Goal: Information Seeking & Learning: Learn about a topic

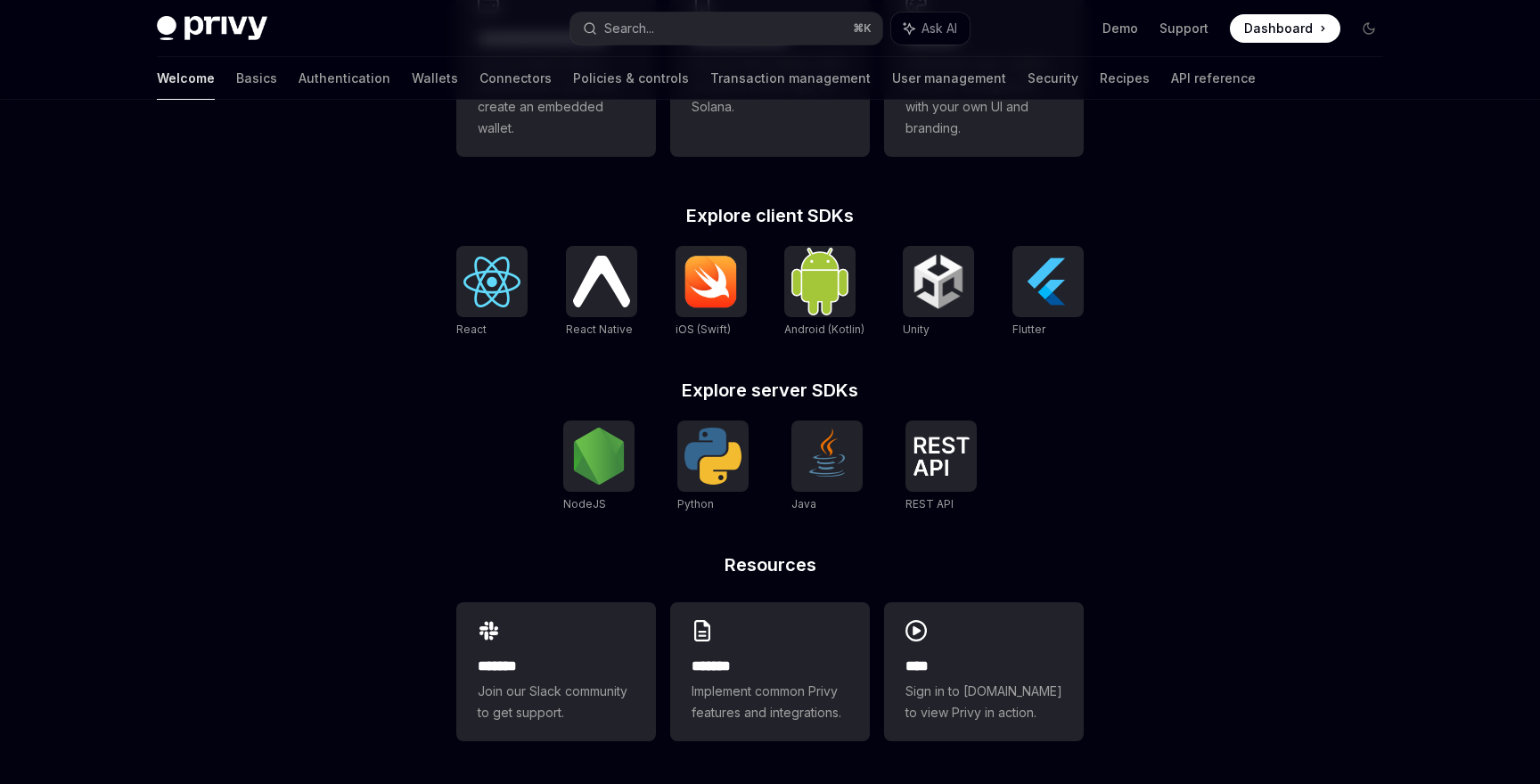
scroll to position [605, 0]
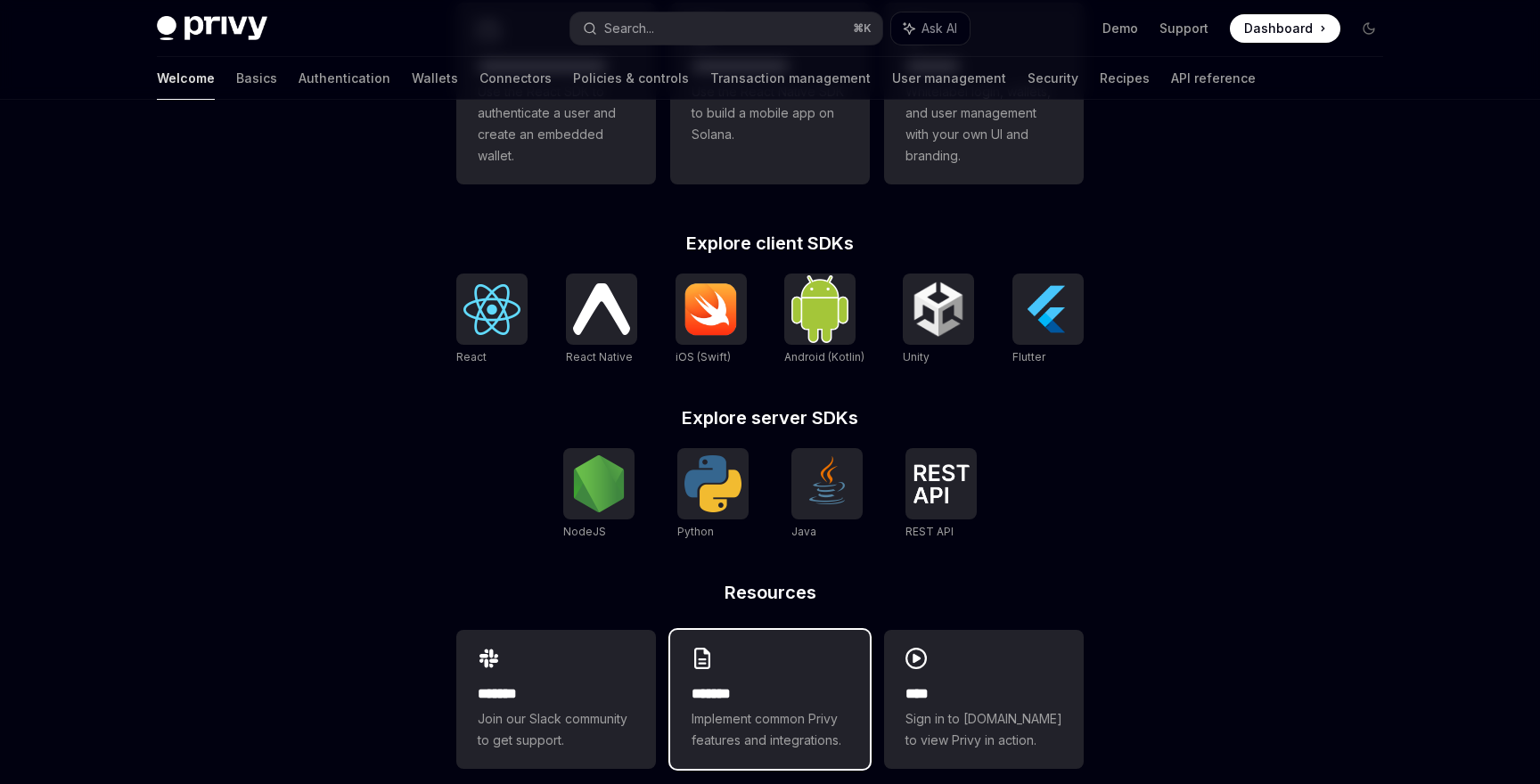
click at [768, 686] on h2 "*******" at bounding box center [770, 694] width 157 height 21
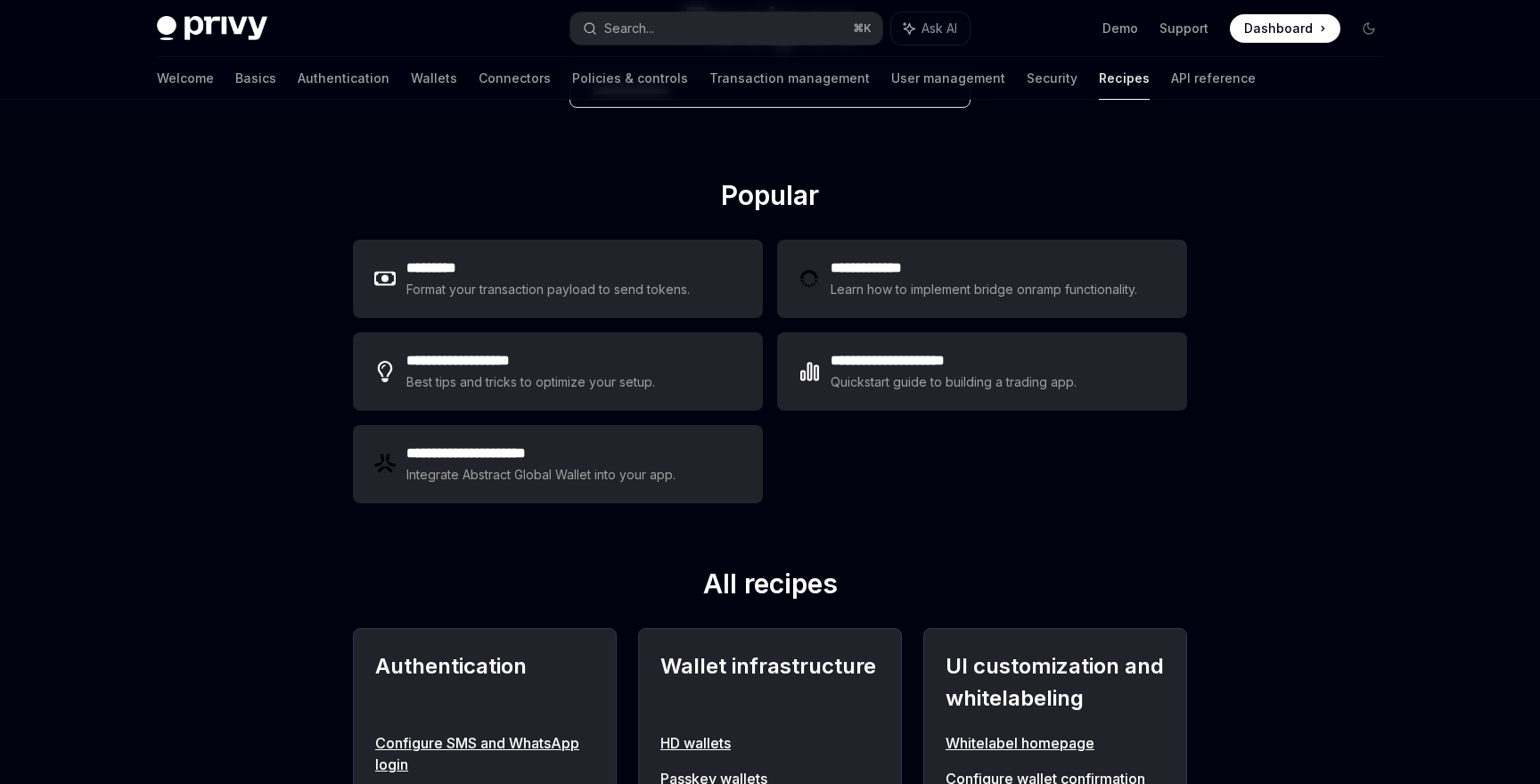
scroll to position [179, 0]
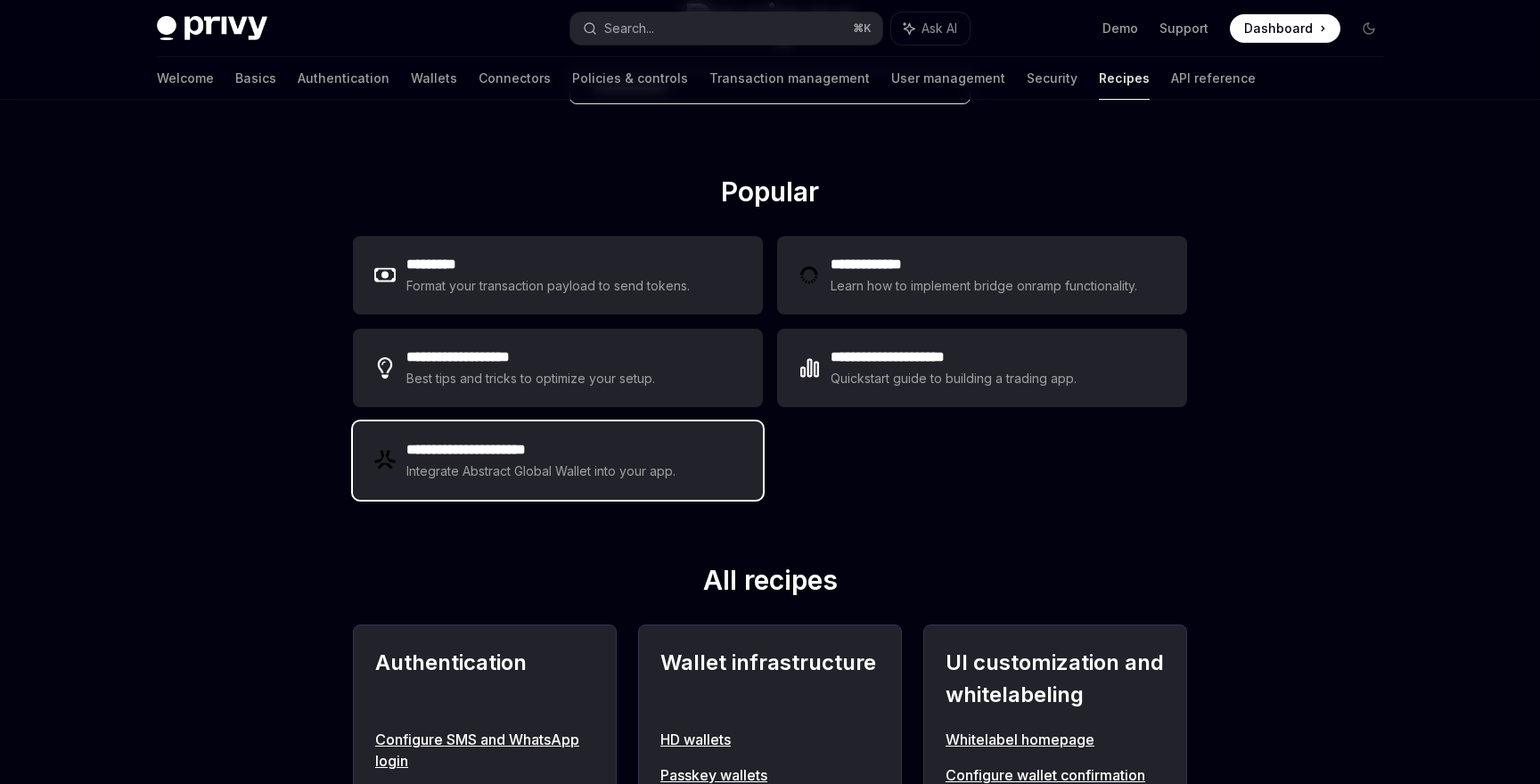
click at [634, 480] on div "Integrate Abstract Global Wallet into your app." at bounding box center [542, 470] width 271 height 21
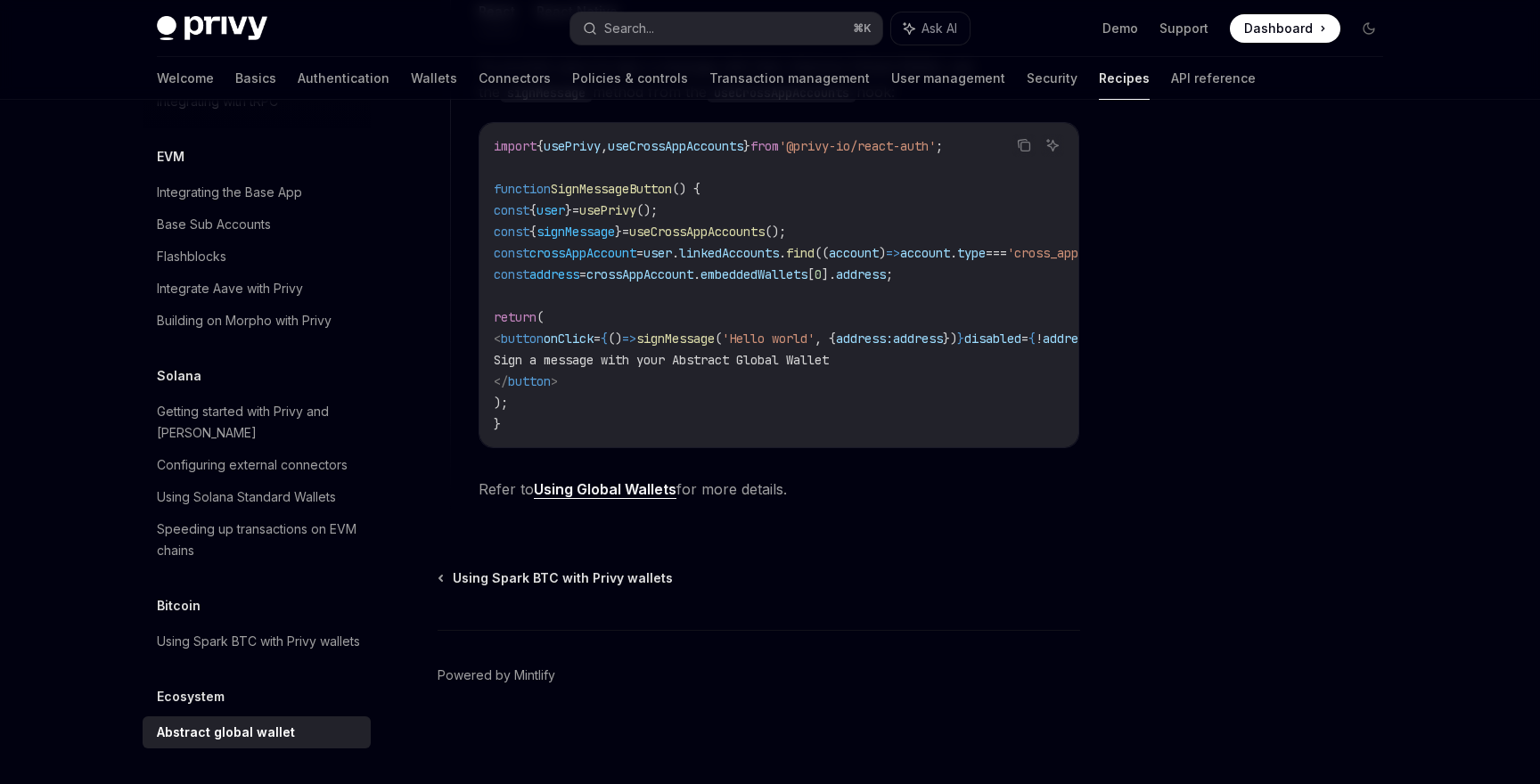
scroll to position [1163, 0]
click at [645, 492] on link "Using Global Wallets" at bounding box center [605, 490] width 142 height 19
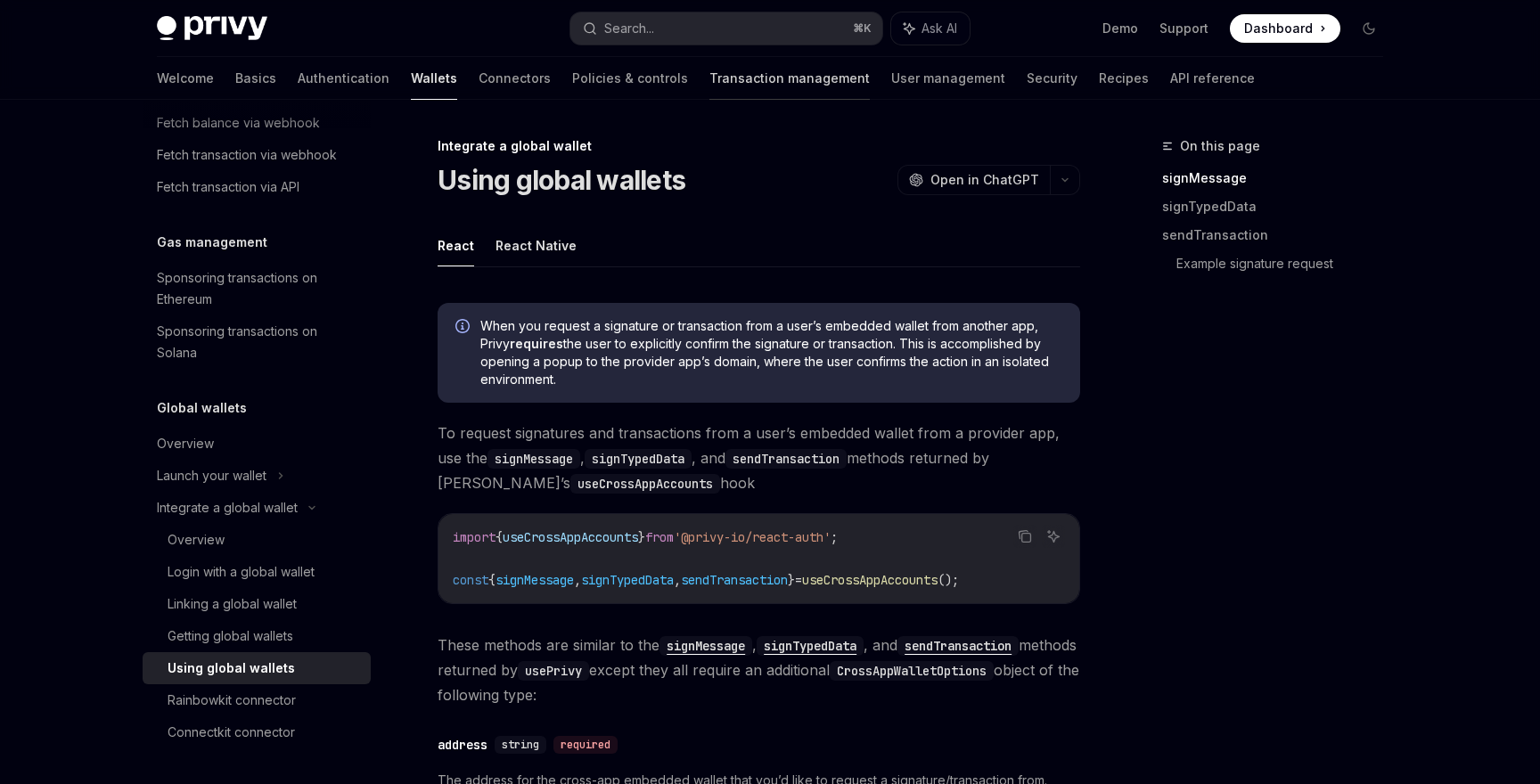
click at [709, 80] on link "Transaction management" at bounding box center [790, 78] width 160 height 43
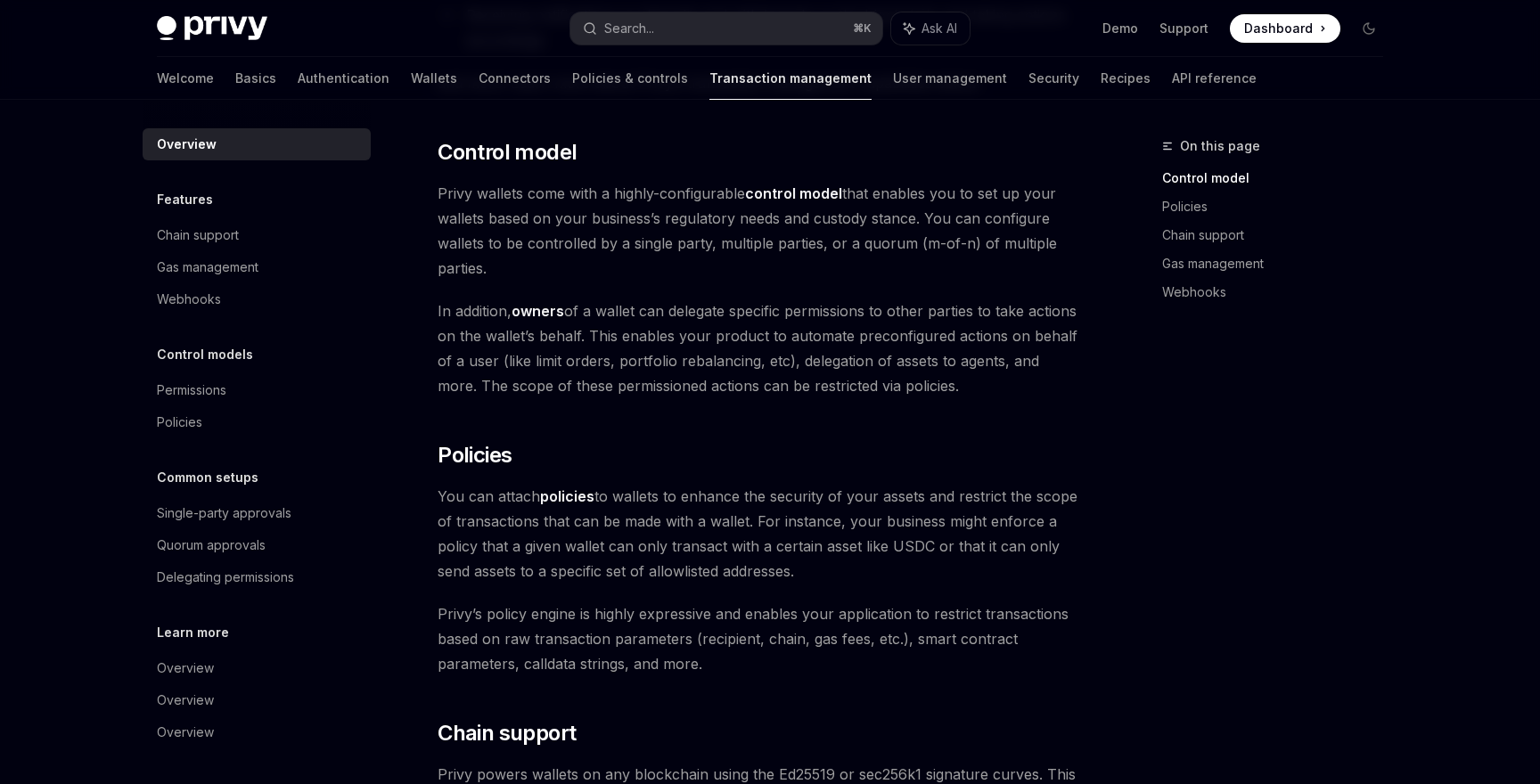
scroll to position [43, 0]
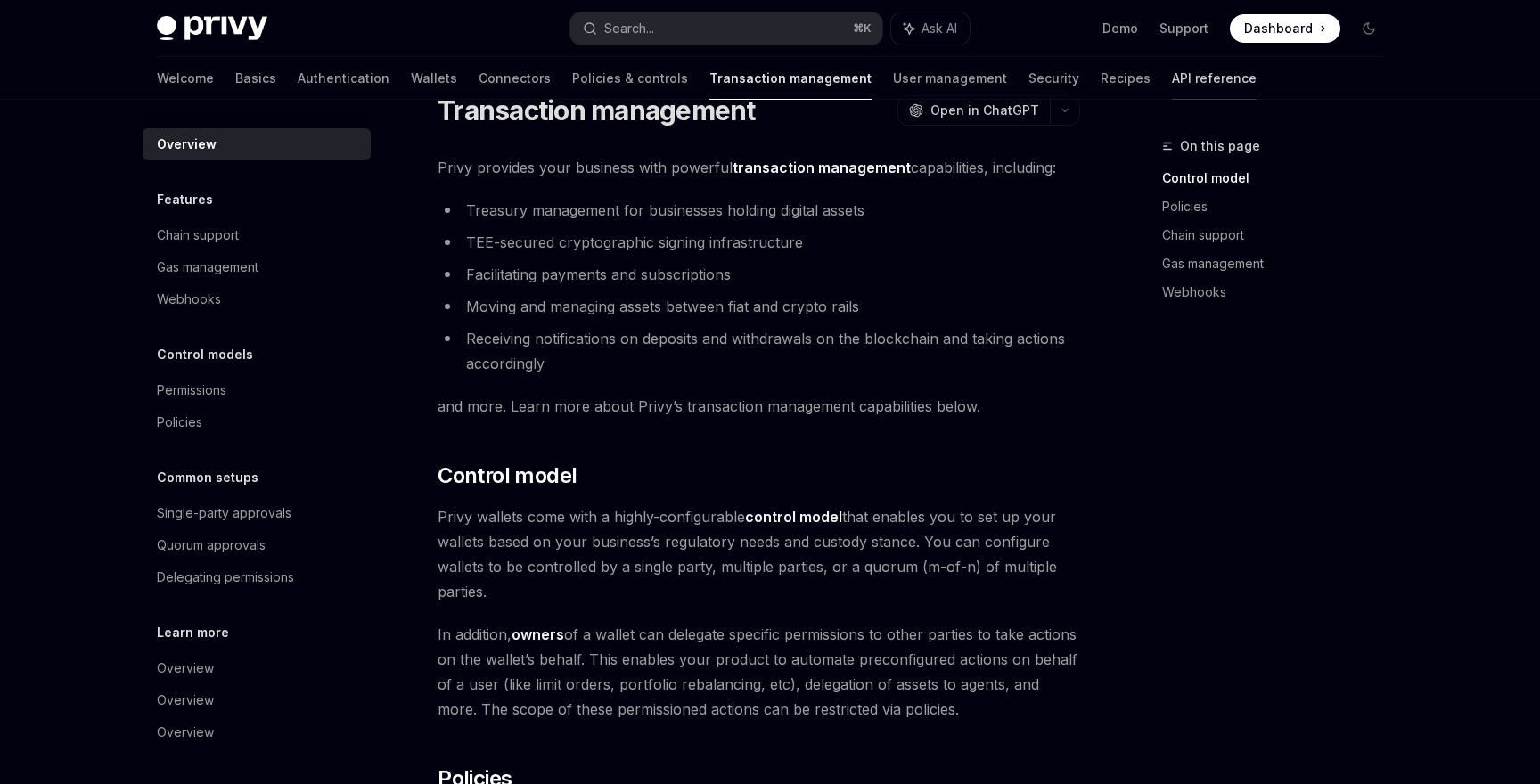
click at [1172, 67] on link "API reference" at bounding box center [1214, 78] width 85 height 43
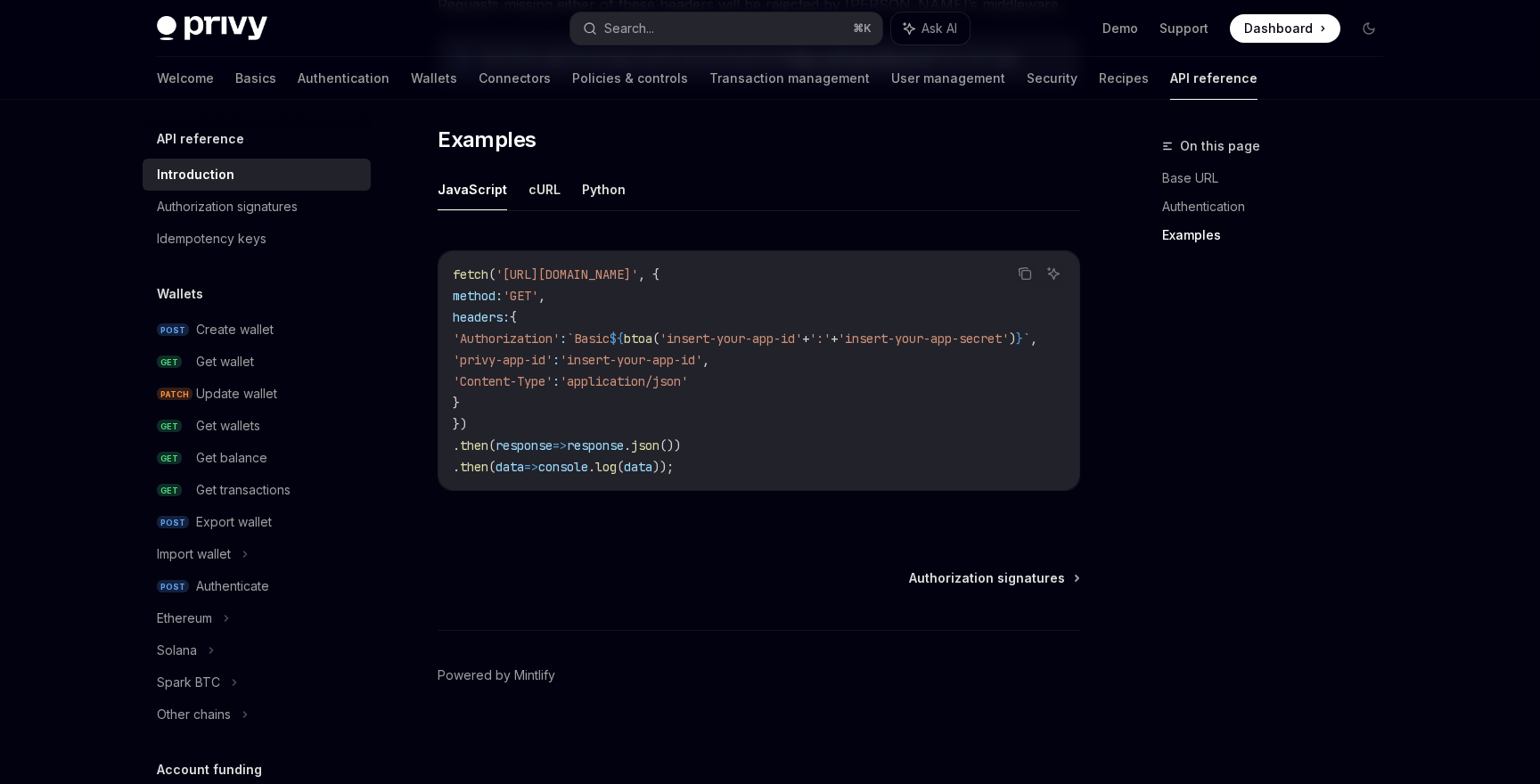
click at [233, 28] on img at bounding box center [212, 28] width 110 height 25
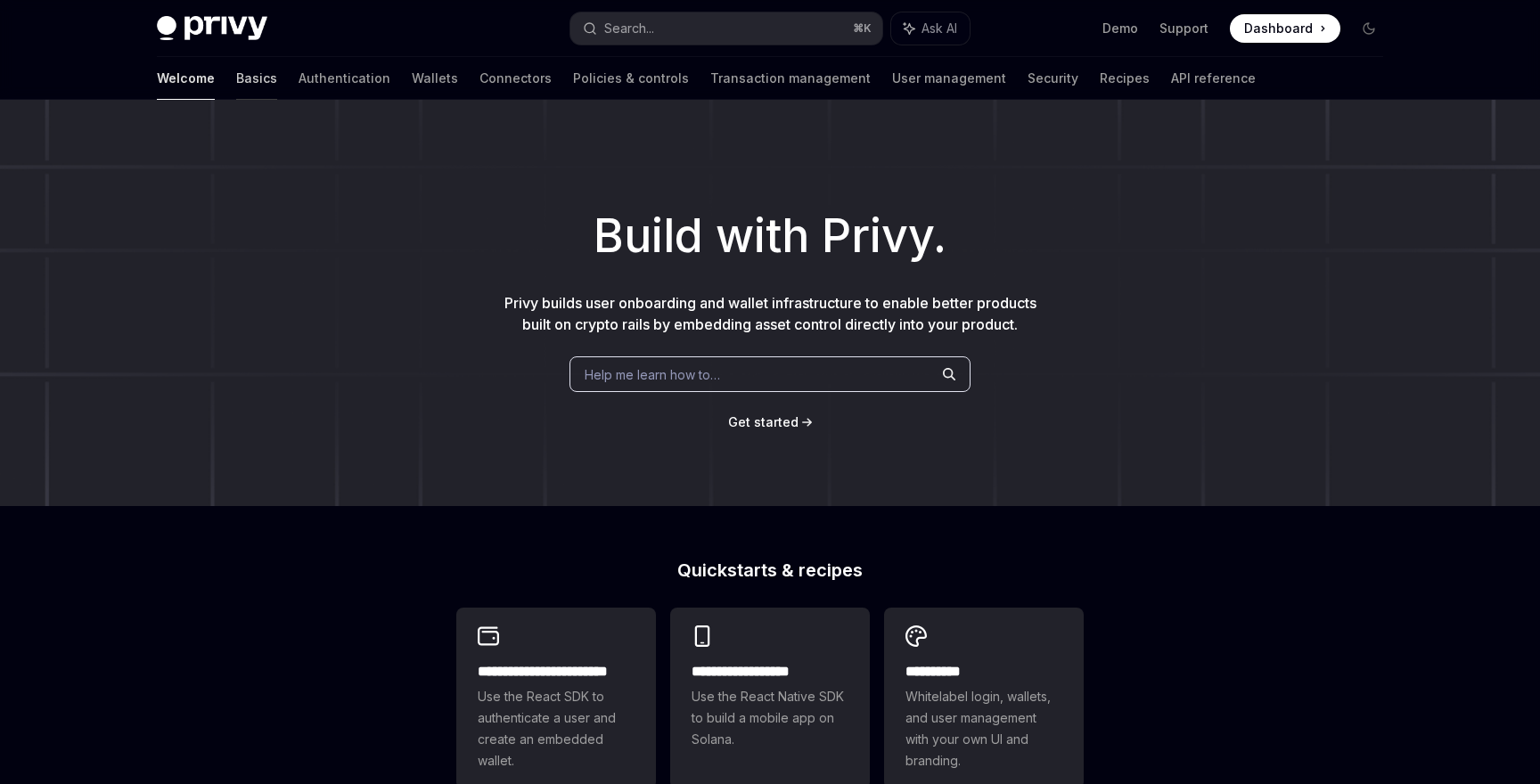
click at [236, 77] on link "Basics" at bounding box center [256, 78] width 41 height 43
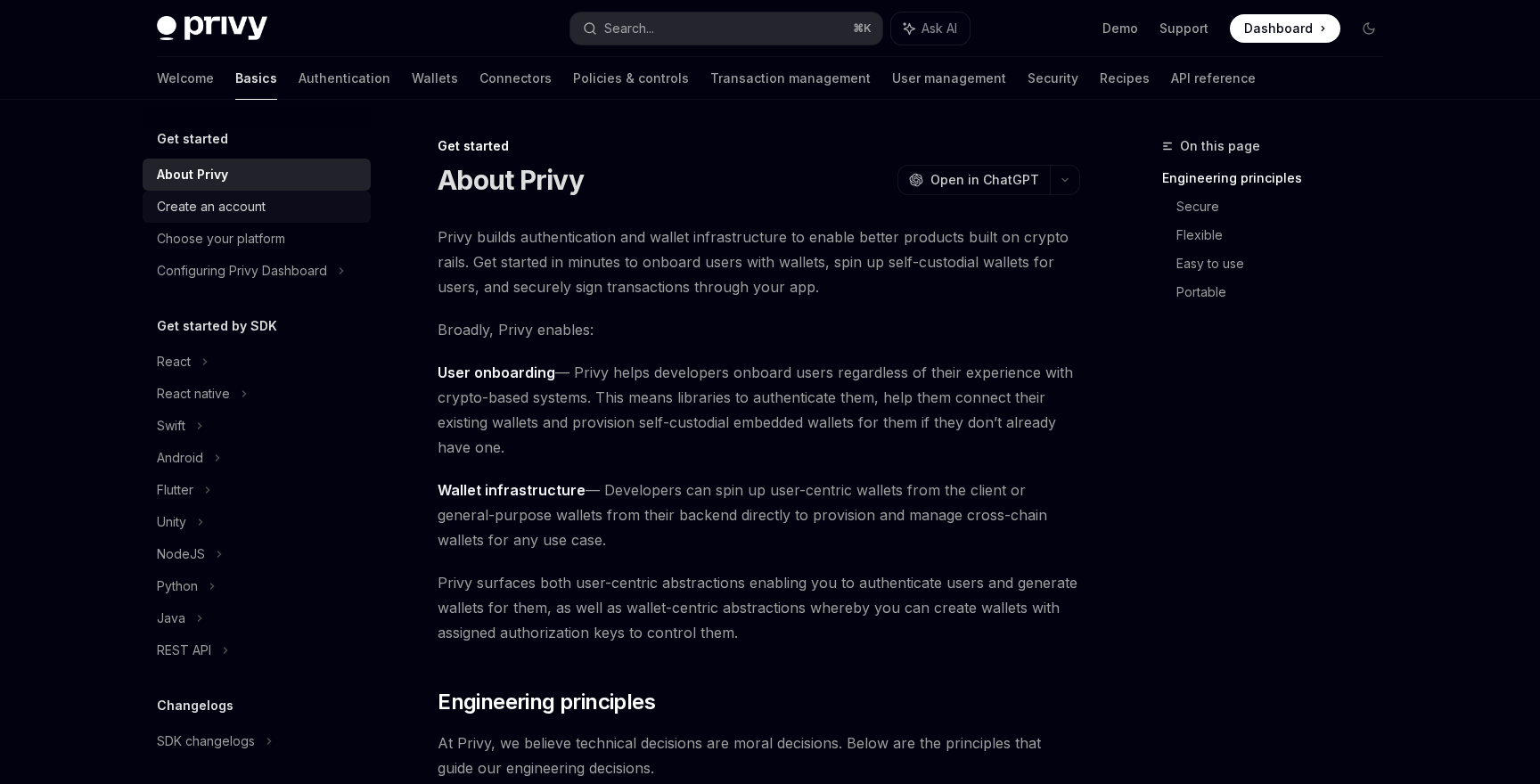
click at [236, 200] on div "Create an account" at bounding box center [211, 206] width 109 height 21
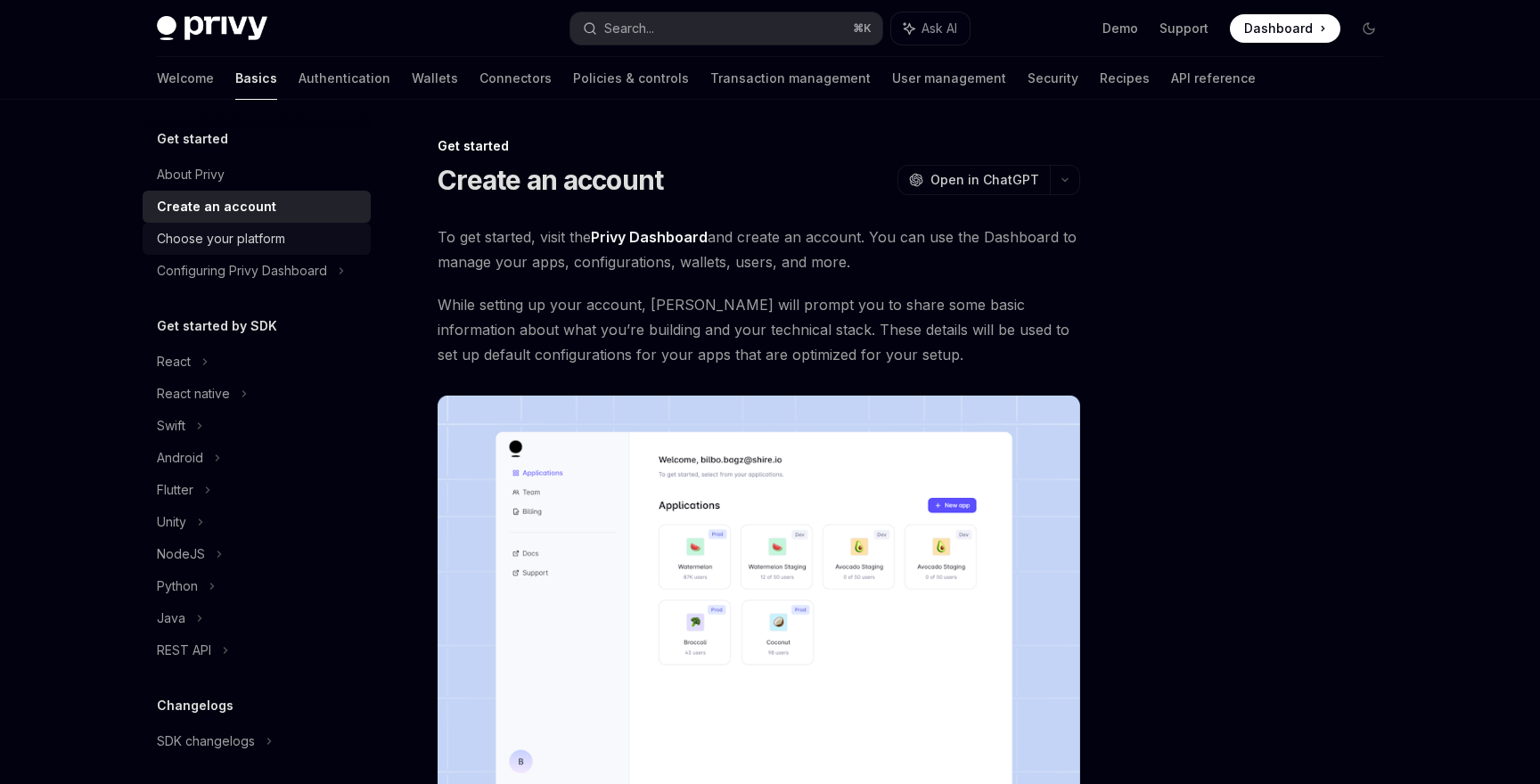
click at [260, 229] on div "Choose your platform" at bounding box center [221, 238] width 129 height 21
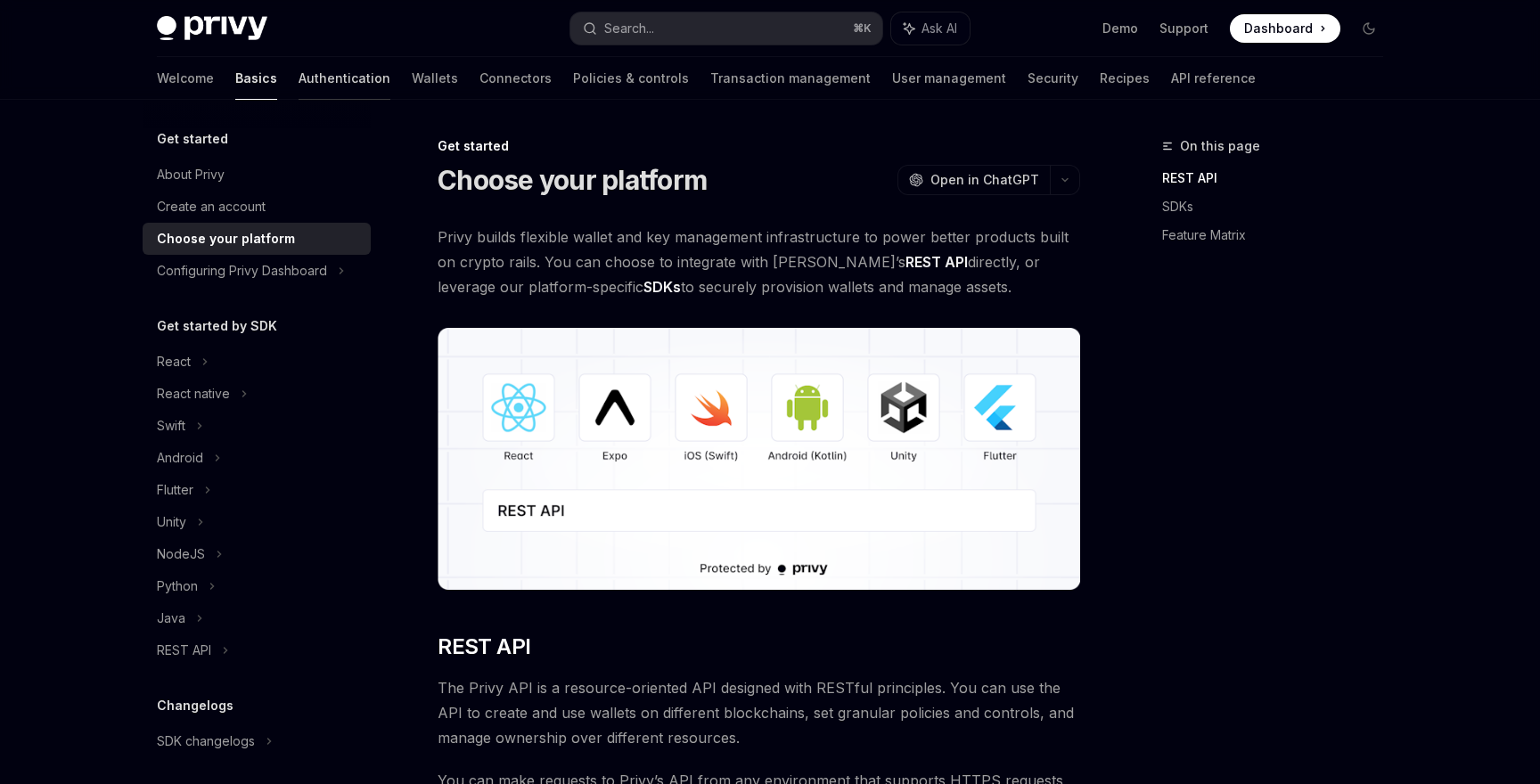
click at [298, 78] on link "Authentication" at bounding box center [344, 78] width 92 height 43
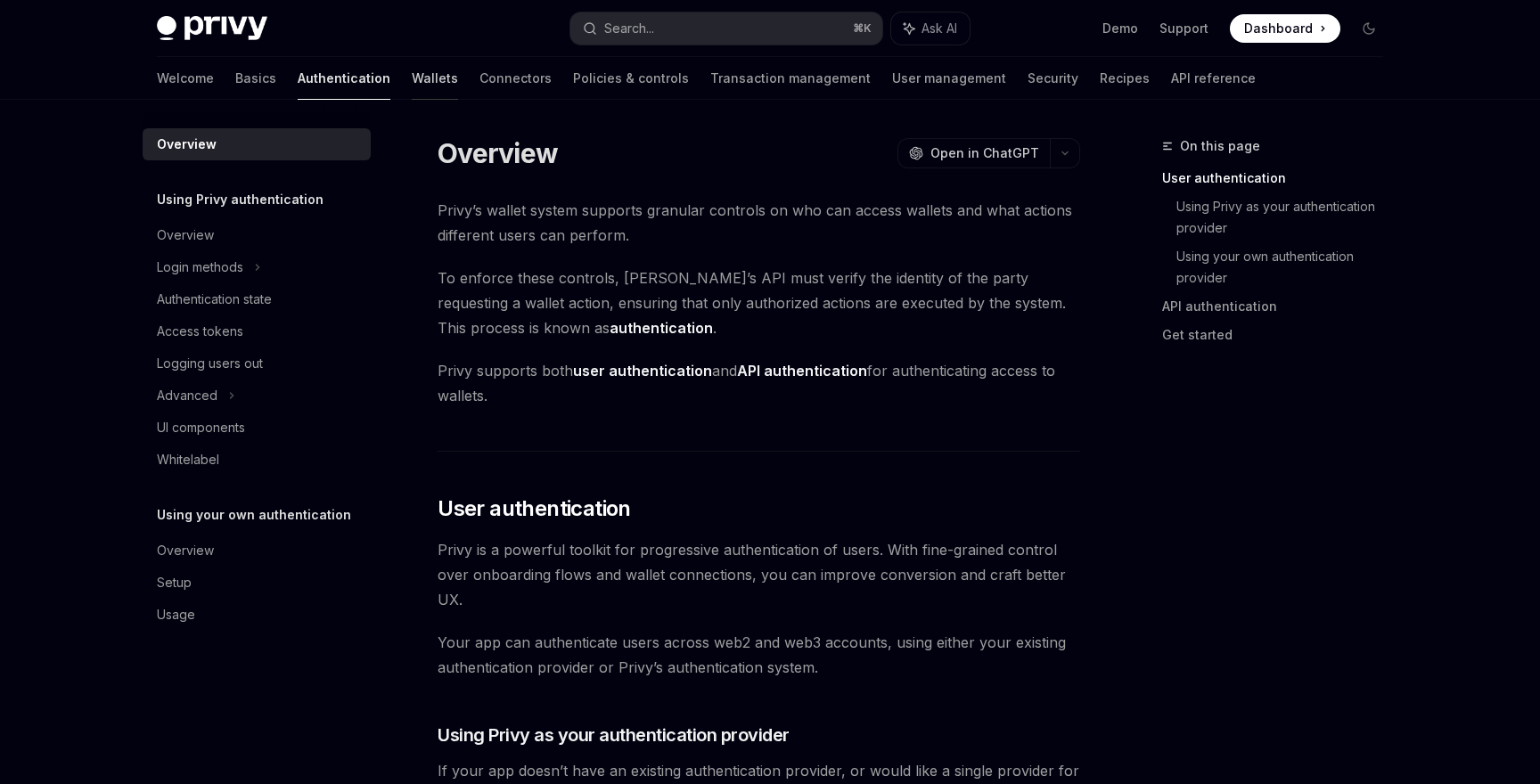
click at [412, 79] on link "Wallets" at bounding box center [435, 78] width 47 height 43
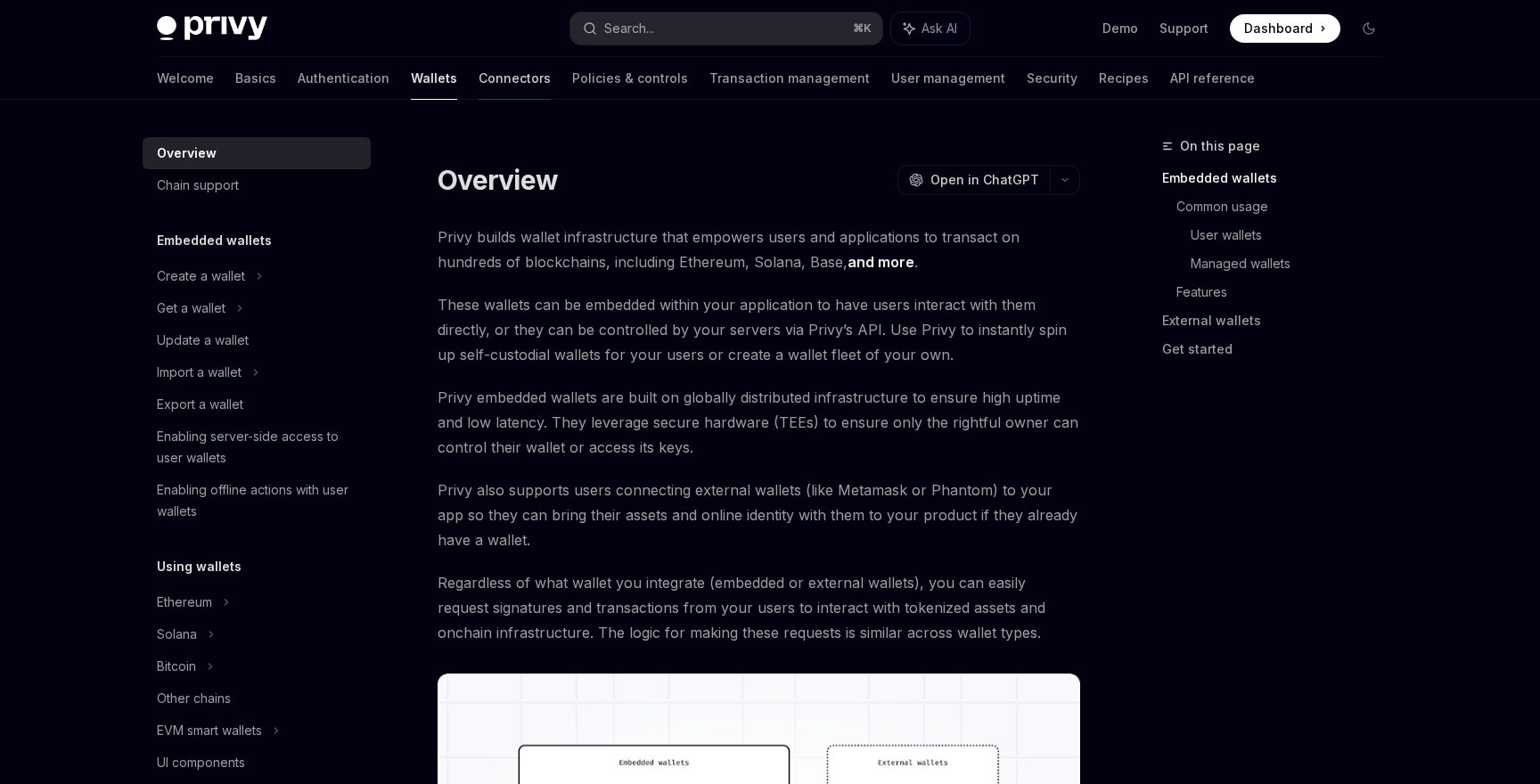
click at [479, 84] on link "Connectors" at bounding box center [514, 78] width 72 height 43
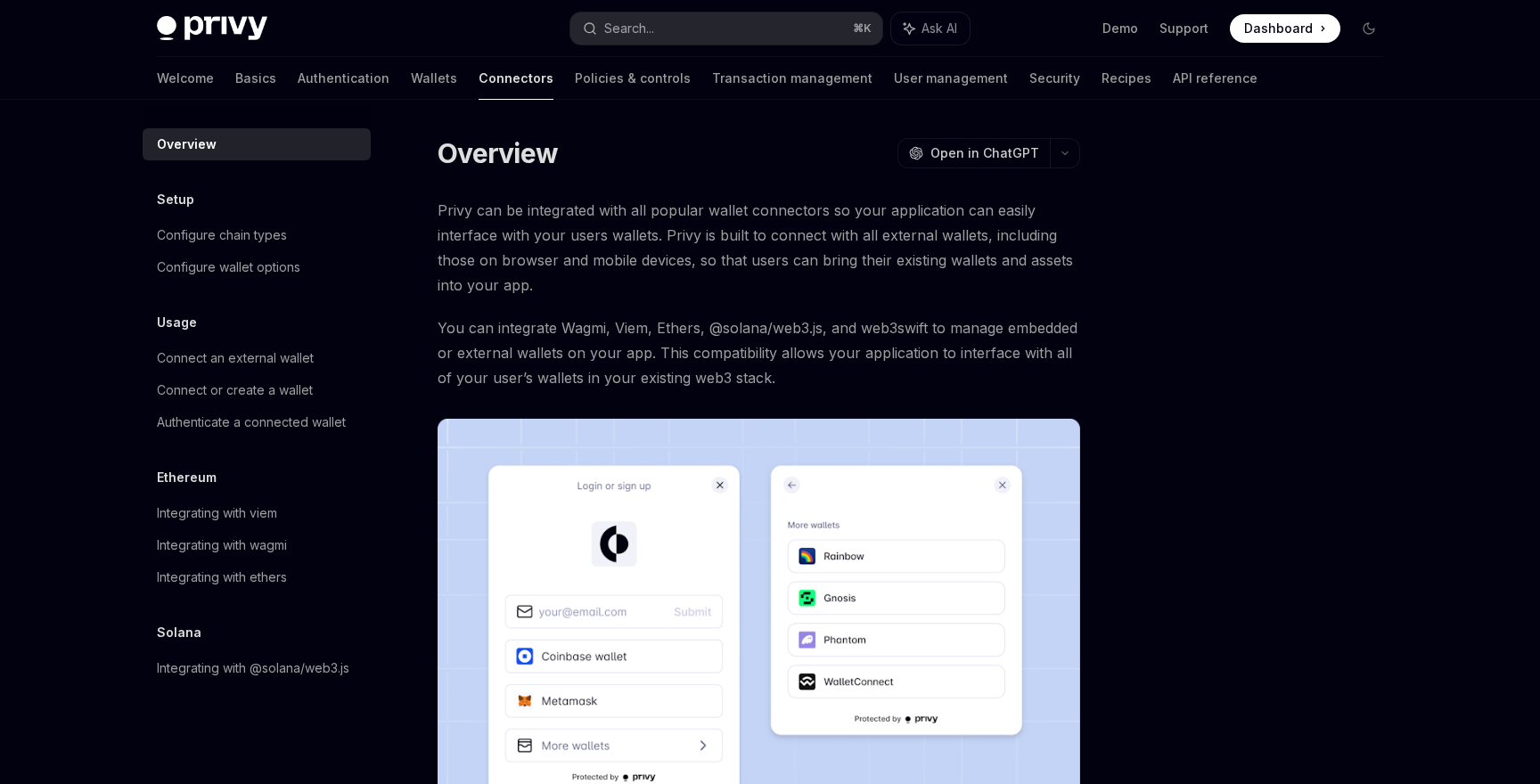
click at [572, 106] on div "Overview OpenAI Open in ChatGPT OpenAI Open in ChatGPT Privy can be integrated …" at bounding box center [770, 621] width 1255 height 1043
click at [574, 77] on link "Policies & controls" at bounding box center [632, 78] width 116 height 43
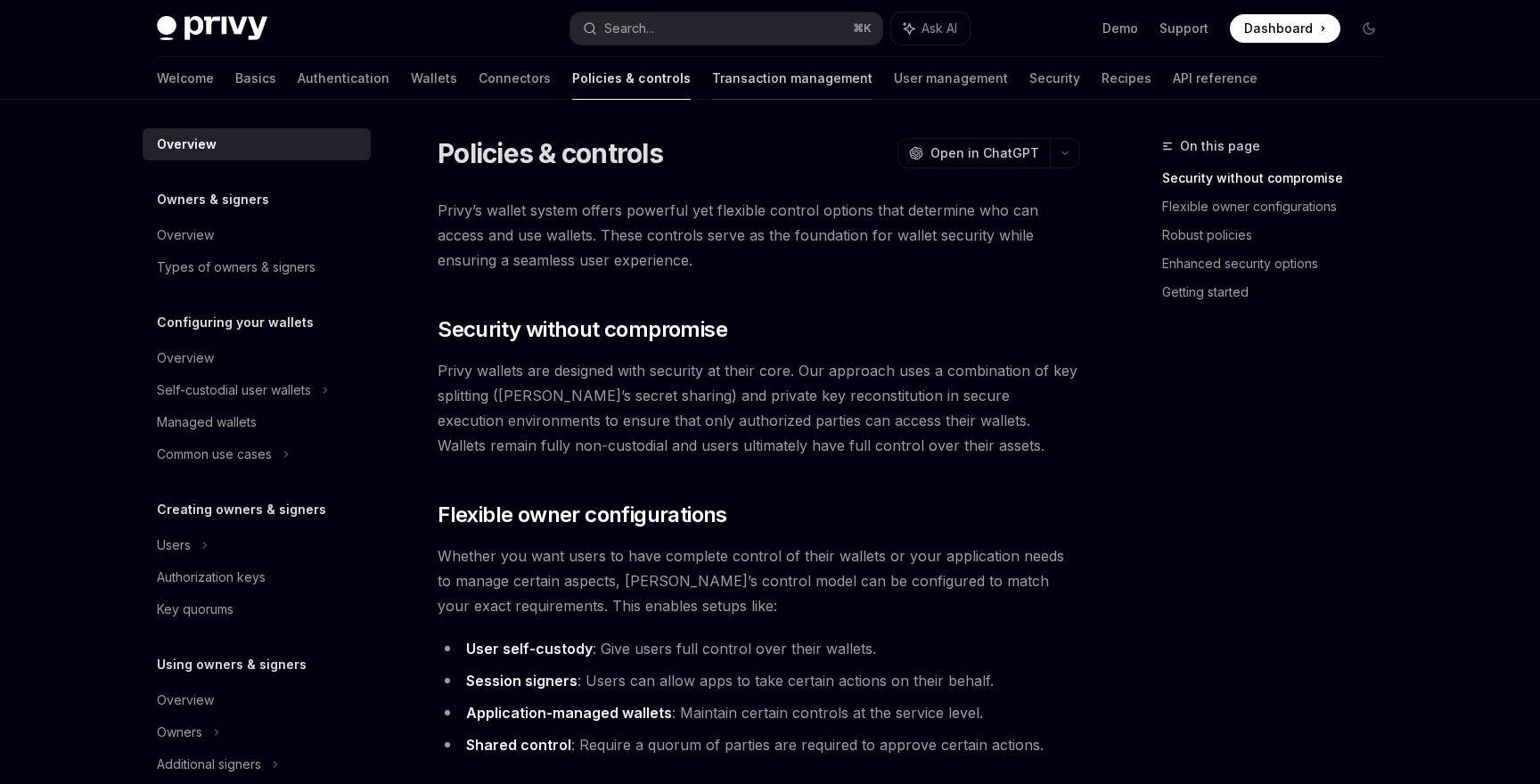
click at [712, 72] on link "Transaction management" at bounding box center [792, 78] width 160 height 43
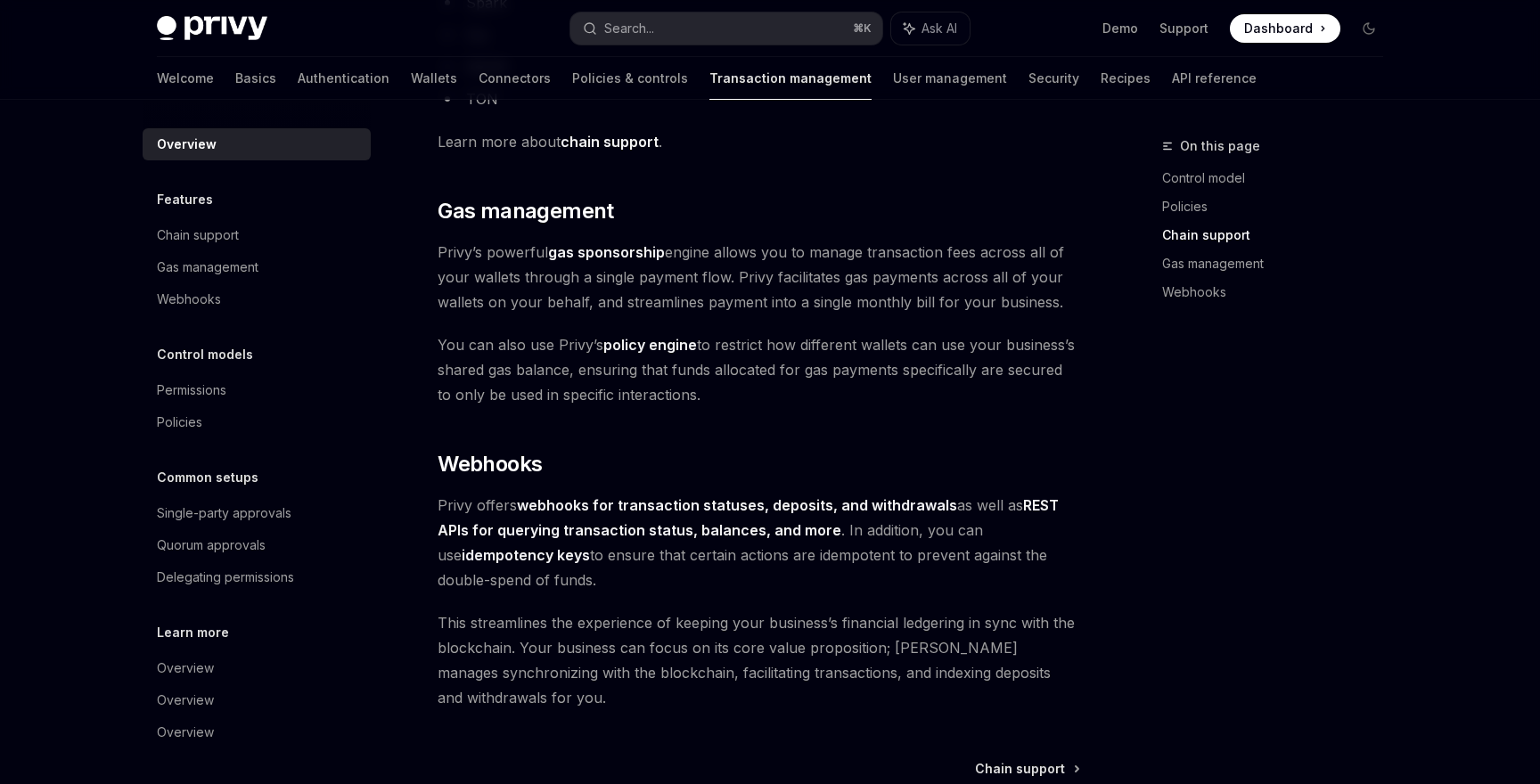
scroll to position [1621, 0]
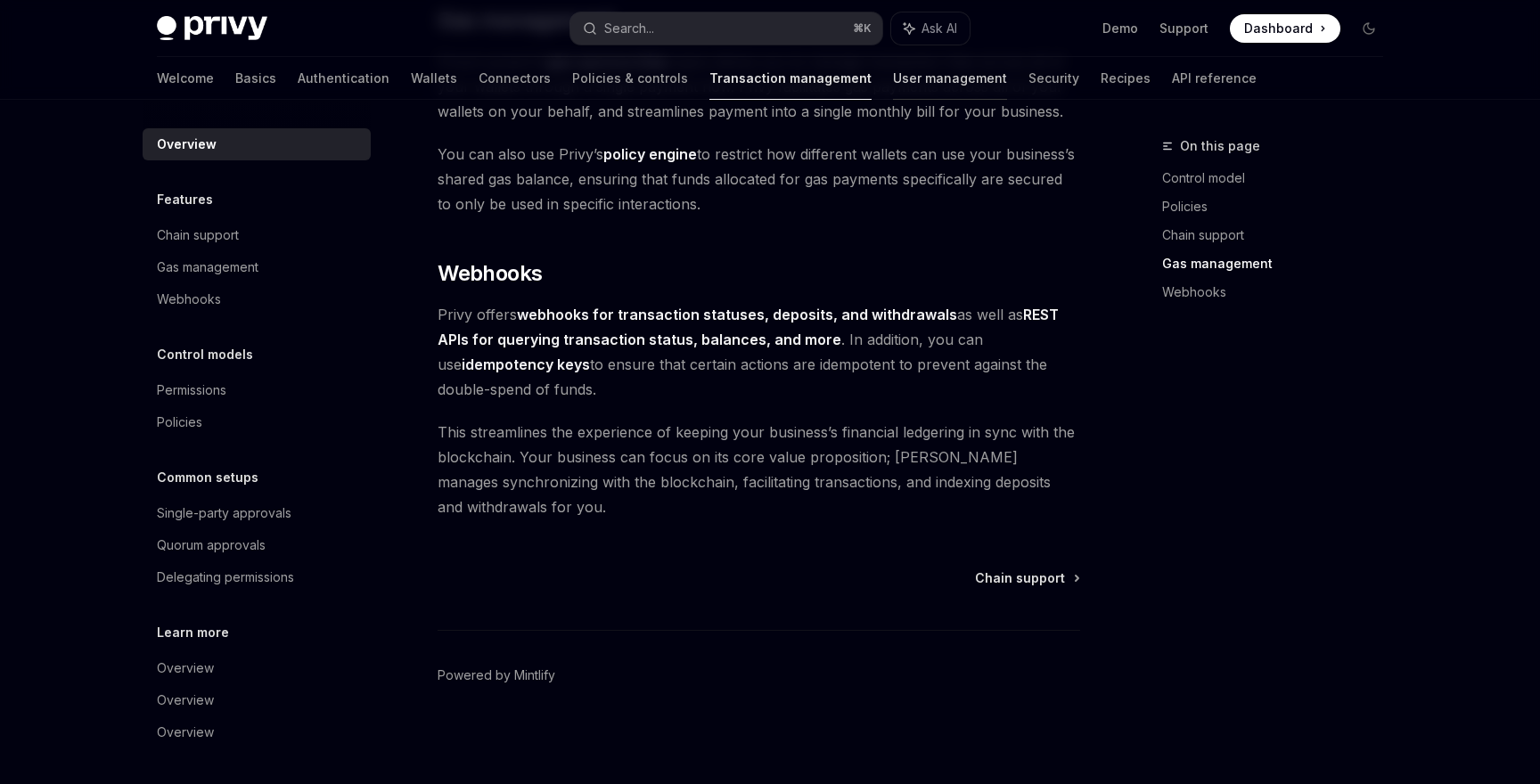
click at [893, 78] on link "User management" at bounding box center [949, 78] width 114 height 43
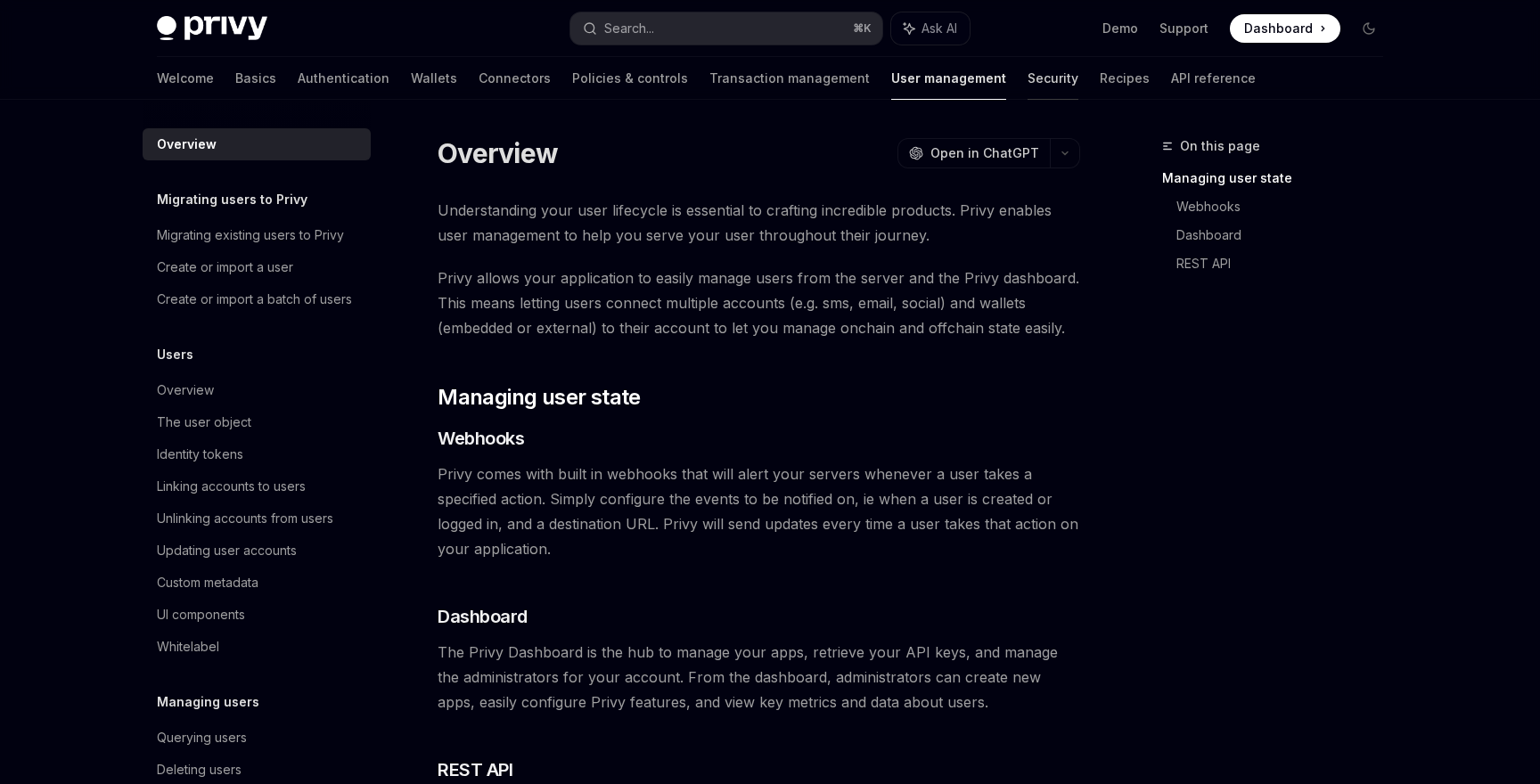
click at [1028, 77] on link "Security" at bounding box center [1053, 78] width 51 height 43
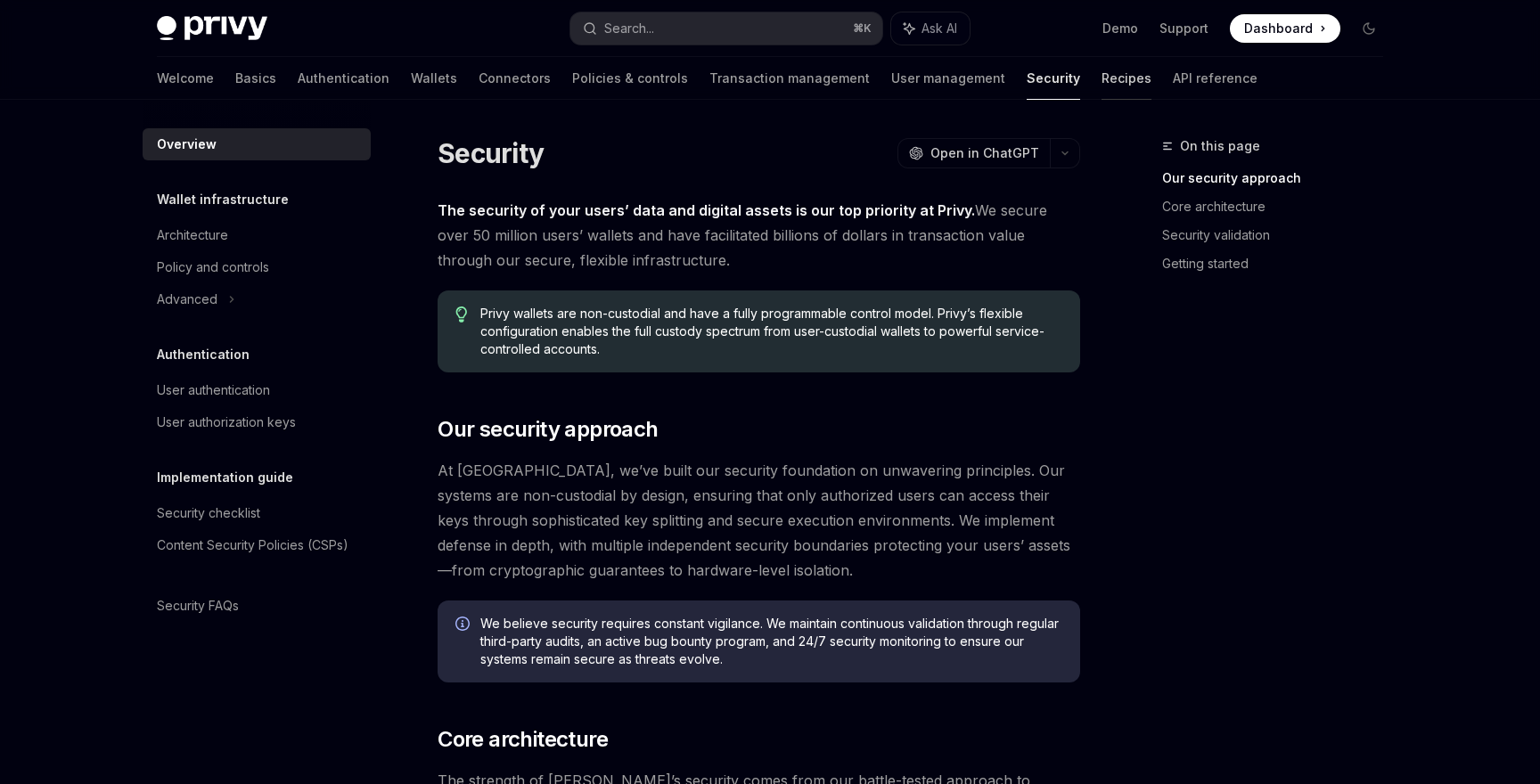
click at [1101, 69] on link "Recipes" at bounding box center [1126, 78] width 50 height 43
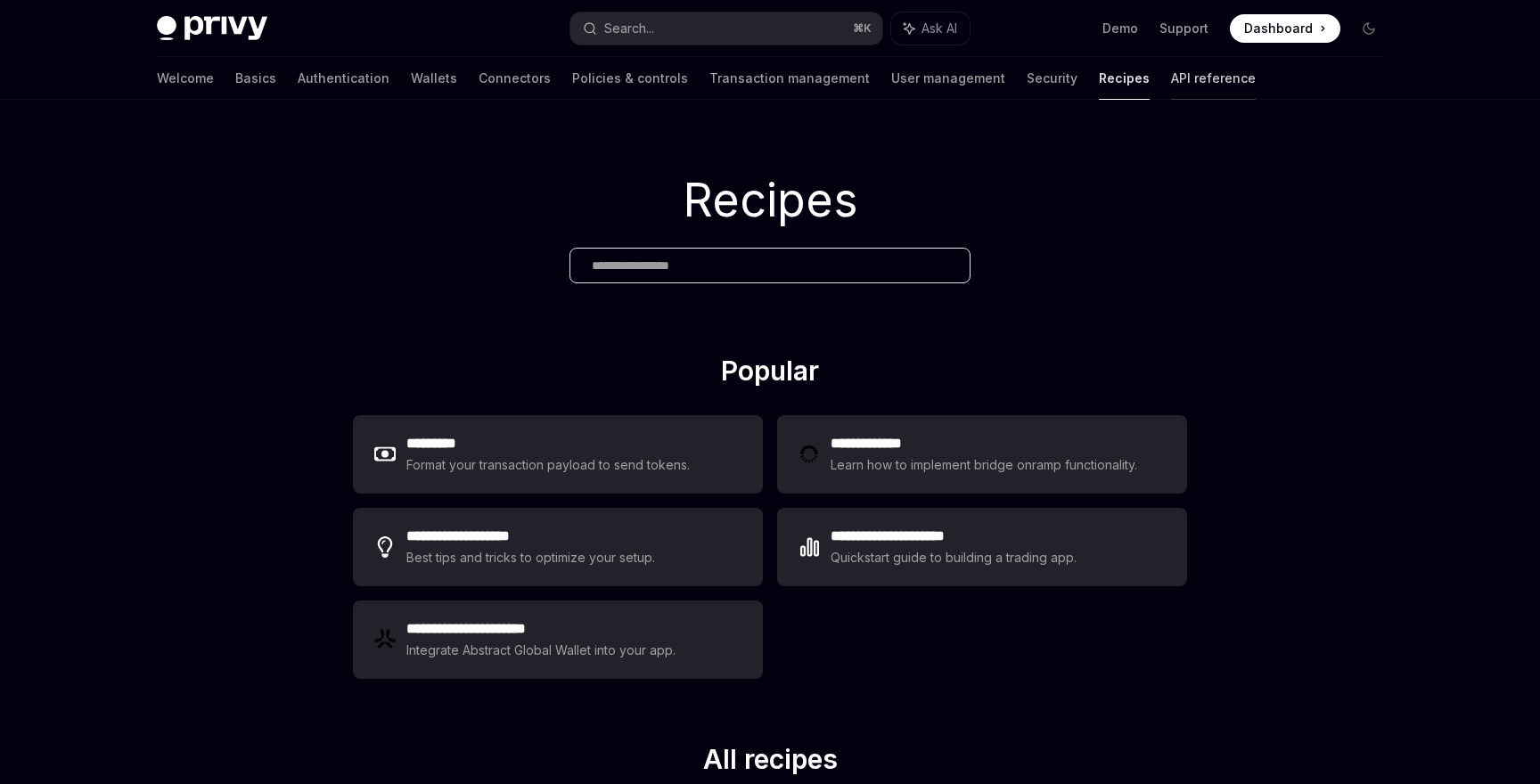
click at [1171, 77] on link "API reference" at bounding box center [1213, 78] width 85 height 43
type textarea "*"
